Goal: Information Seeking & Learning: Learn about a topic

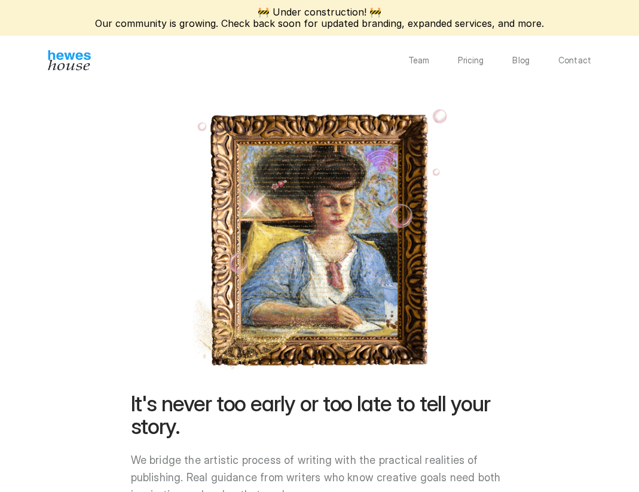
click at [475, 62] on p "Pricing" at bounding box center [471, 60] width 26 height 8
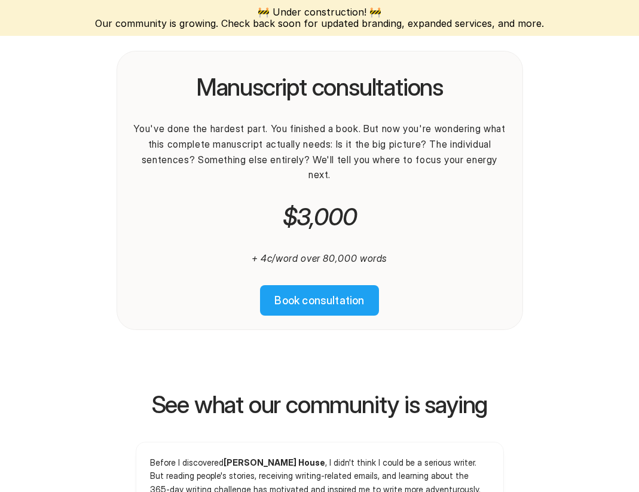
scroll to position [1940, 0]
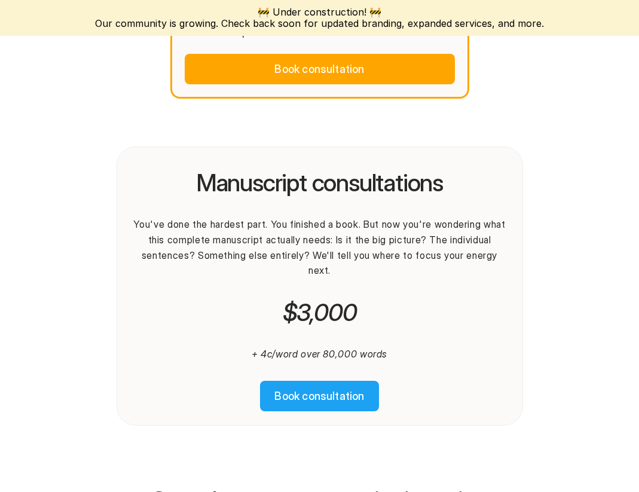
click at [412, 207] on div "Manuscript consultations You've done the hardest part. You finished a book. But…" at bounding box center [320, 265] width 378 height 191
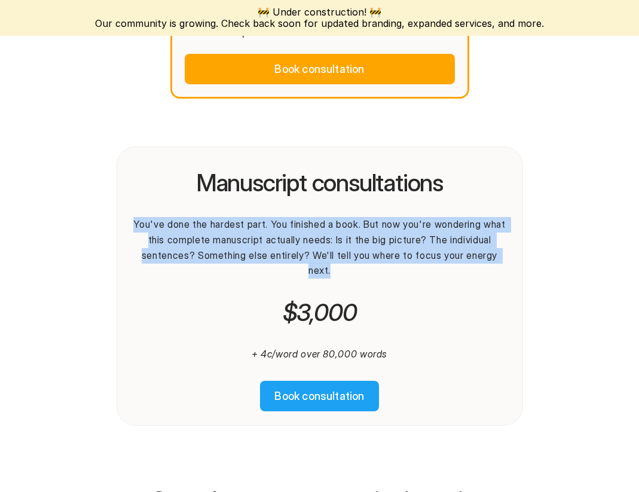
click at [330, 298] on em "$3,000" at bounding box center [320, 312] width 74 height 29
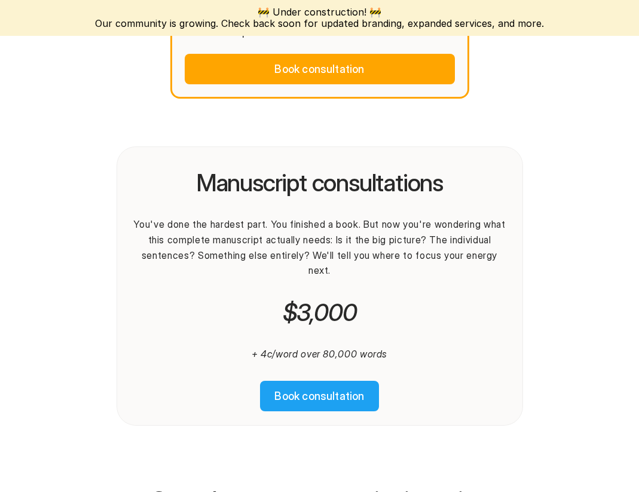
click at [330, 298] on em "$3,000" at bounding box center [320, 312] width 74 height 29
click at [315, 298] on em "$3,000" at bounding box center [320, 312] width 74 height 29
click at [297, 298] on em "$3,000" at bounding box center [320, 312] width 74 height 29
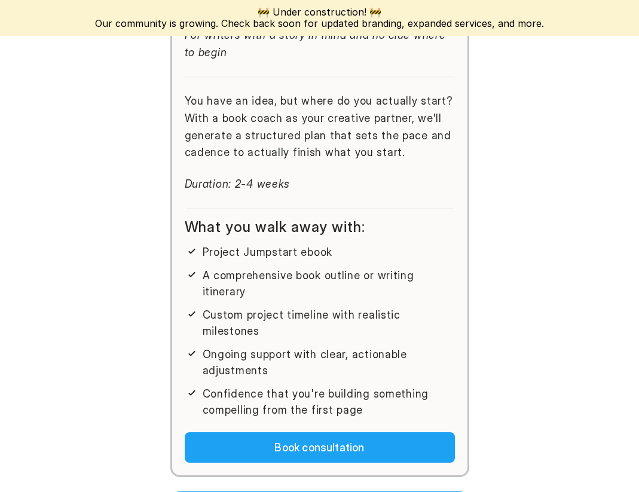
scroll to position [0, 0]
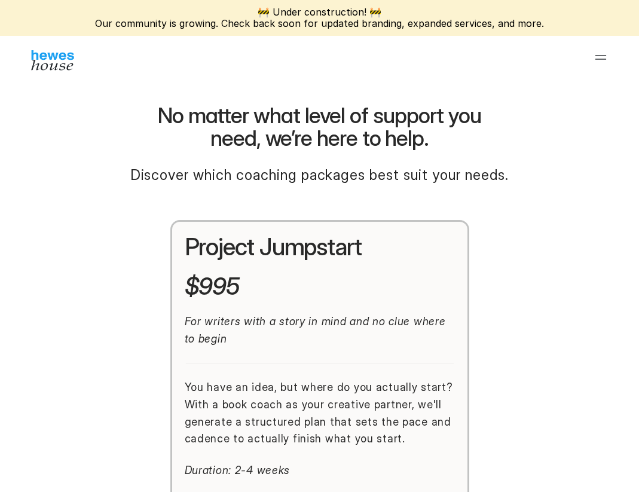
click at [67, 62] on img at bounding box center [52, 60] width 43 height 20
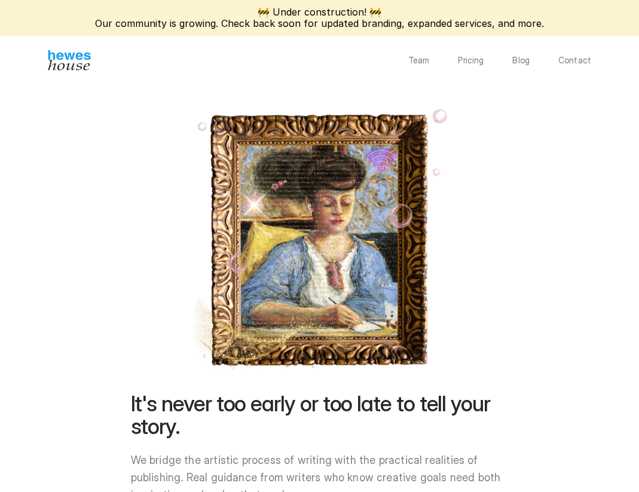
click at [526, 66] on div "Team Pricing Blog Contact" at bounding box center [319, 60] width 639 height 20
click at [522, 57] on p "Blog" at bounding box center [520, 60] width 17 height 8
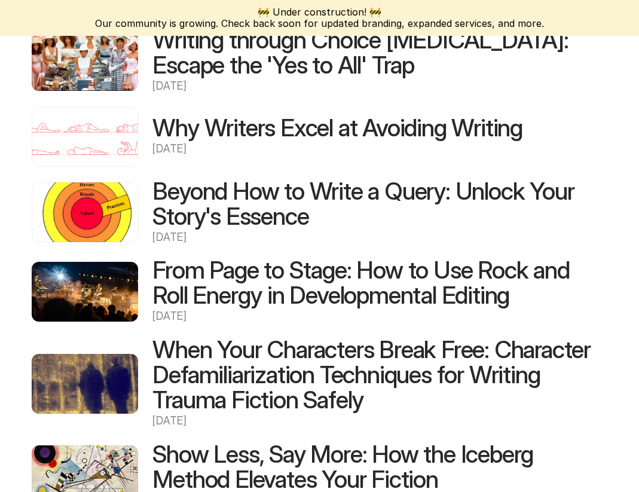
scroll to position [36, 0]
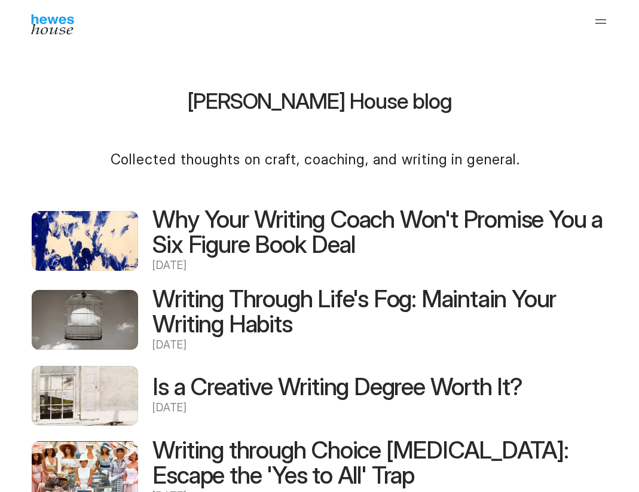
click at [257, 241] on h2 "Why Your Writing Coach Won't Promise You a Six Figure Book Deal" at bounding box center [379, 232] width 454 height 50
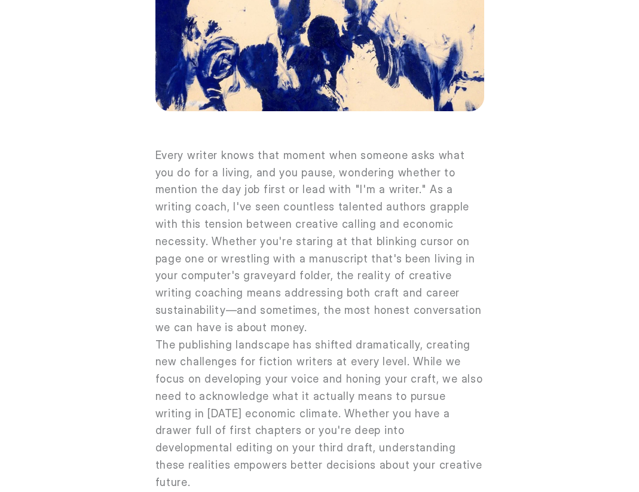
scroll to position [36, 0]
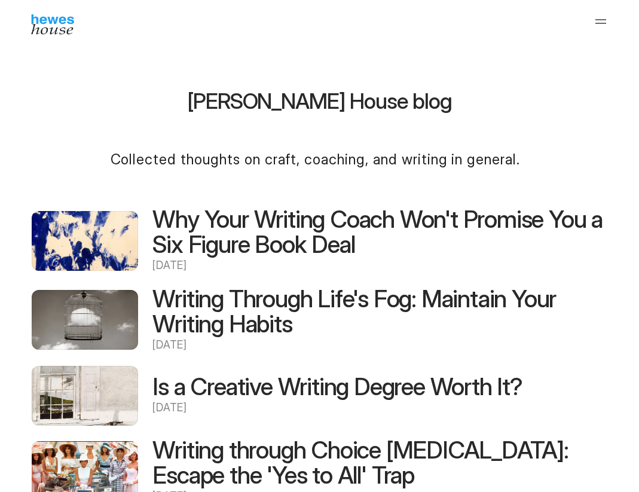
click at [261, 293] on h2 "Writing Through Life's Fog: Maintain Your Writing Habits" at bounding box center [379, 311] width 454 height 50
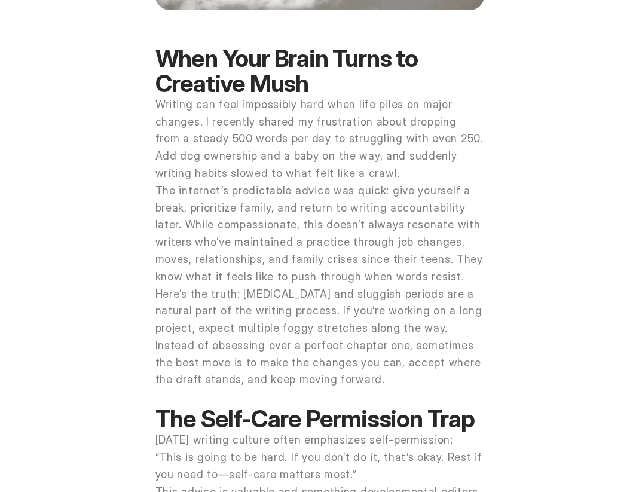
scroll to position [431, 0]
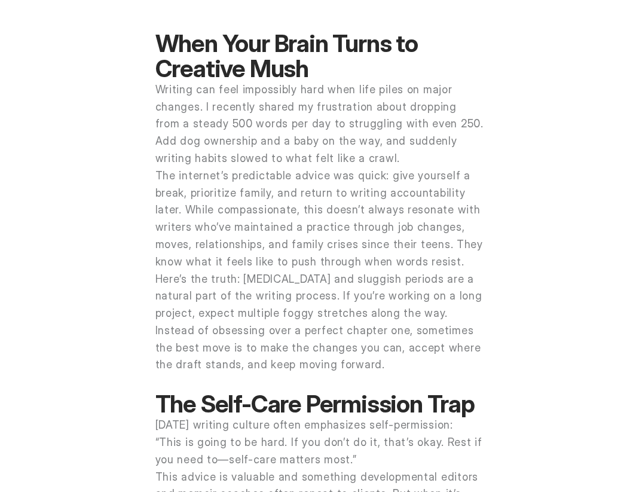
click at [293, 261] on p "The internet’s predictable advice was quick: give yourself a break, prioritize …" at bounding box center [319, 218] width 329 height 103
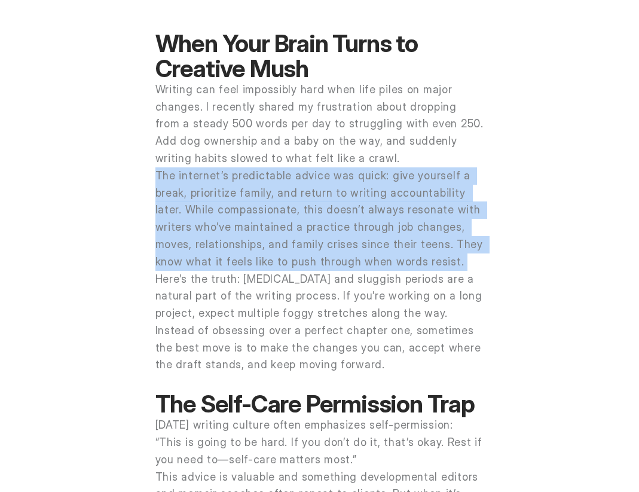
click at [297, 245] on p "The internet’s predictable advice was quick: give yourself a break, prioritize …" at bounding box center [319, 218] width 329 height 103
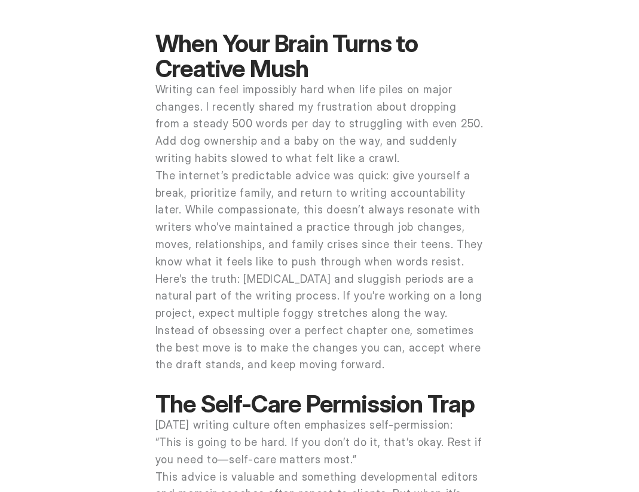
click at [297, 245] on p "The internet’s predictable advice was quick: give yourself a break, prioritize …" at bounding box center [319, 218] width 329 height 103
click at [269, 240] on p "The internet’s predictable advice was quick: give yourself a break, prioritize …" at bounding box center [319, 218] width 329 height 103
click at [299, 237] on p "The internet’s predictable advice was quick: give yourself a break, prioritize …" at bounding box center [319, 218] width 329 height 103
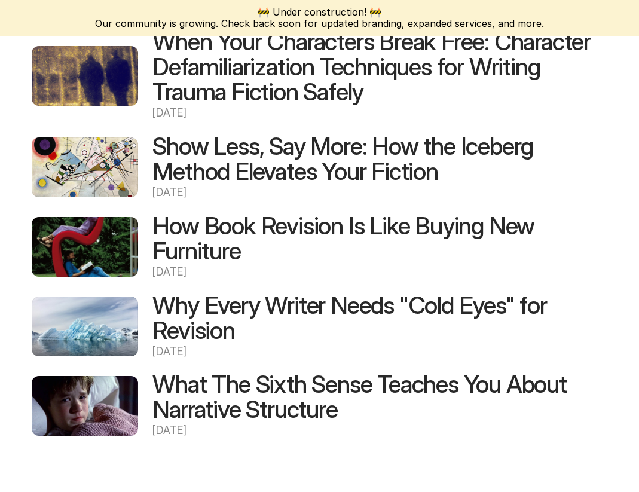
scroll to position [36, 0]
